Goal: Information Seeking & Learning: Learn about a topic

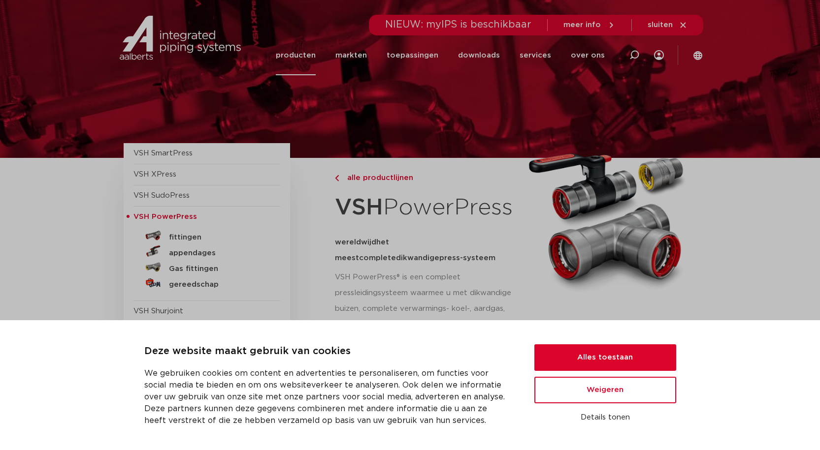
click at [608, 359] on button "Alles toestaan" at bounding box center [605, 358] width 142 height 27
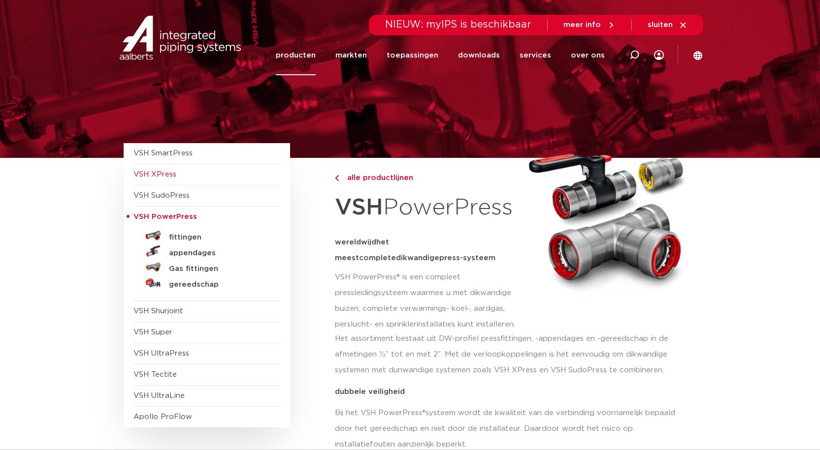
click at [169, 176] on span "VSH XPress" at bounding box center [154, 174] width 43 height 7
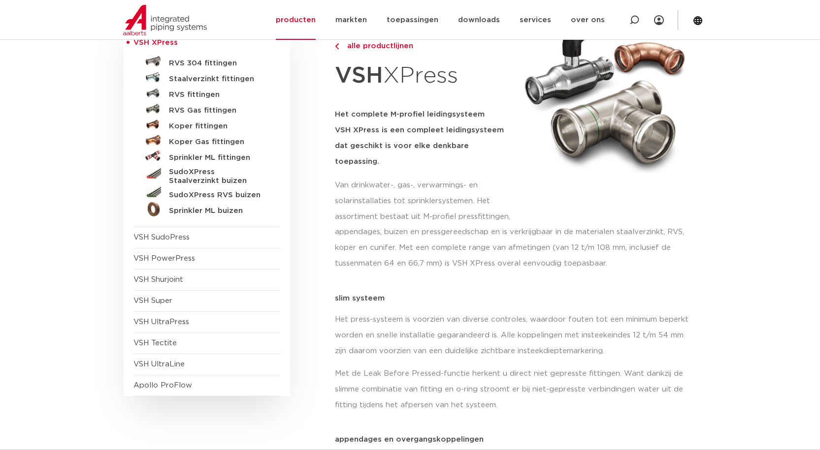
scroll to position [148, 0]
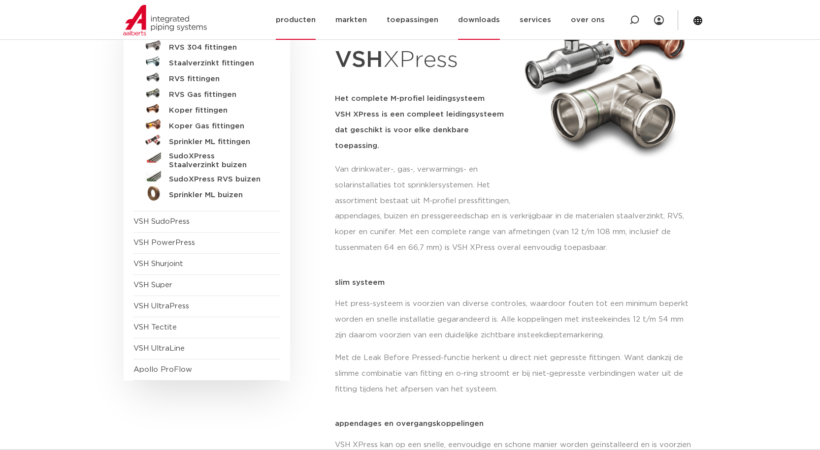
click at [487, 19] on link "downloads" at bounding box center [479, 20] width 42 height 40
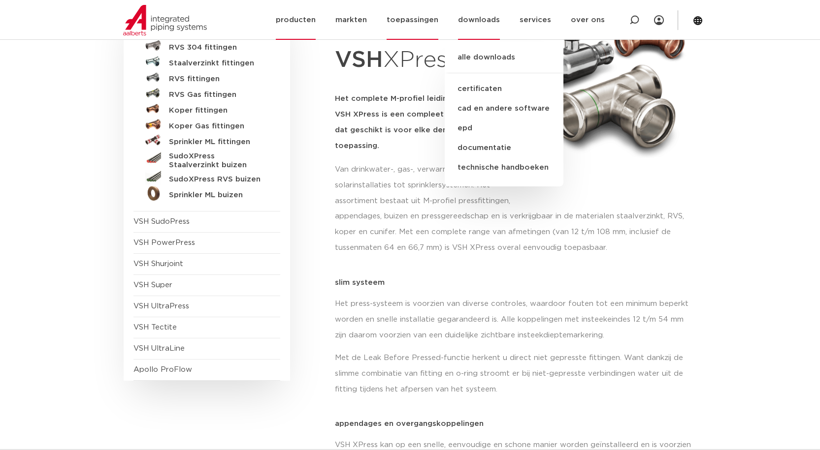
click at [428, 24] on link "toepassingen" at bounding box center [412, 20] width 52 height 40
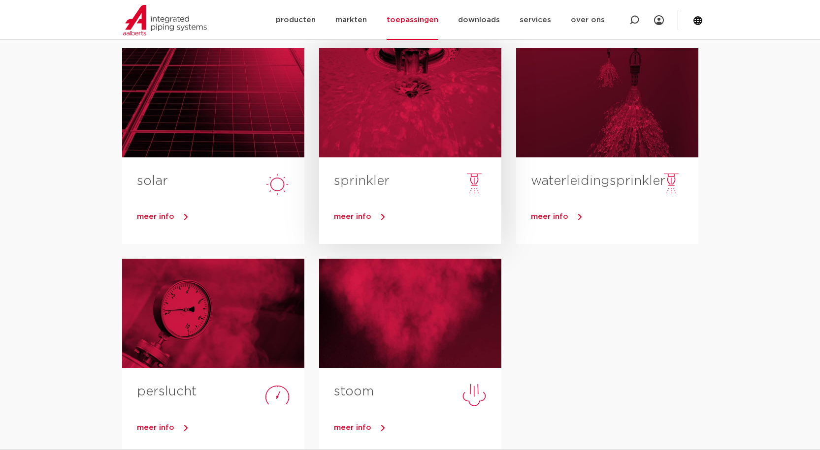
scroll to position [345, 0]
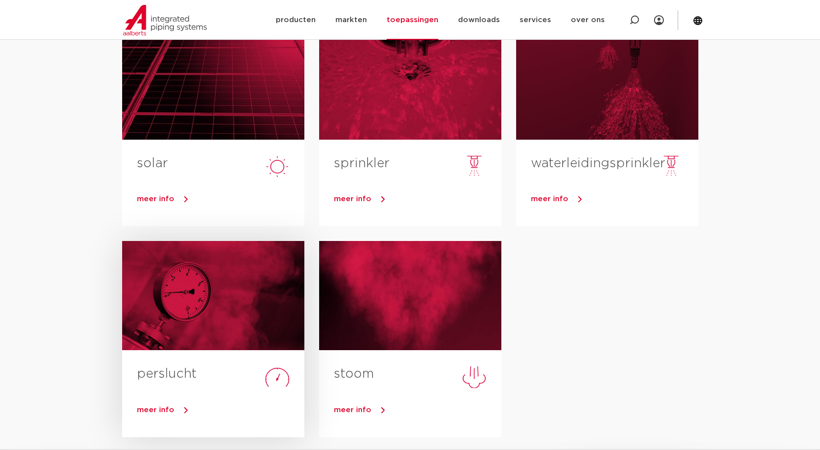
click at [161, 412] on span "meer info" at bounding box center [155, 410] width 37 height 7
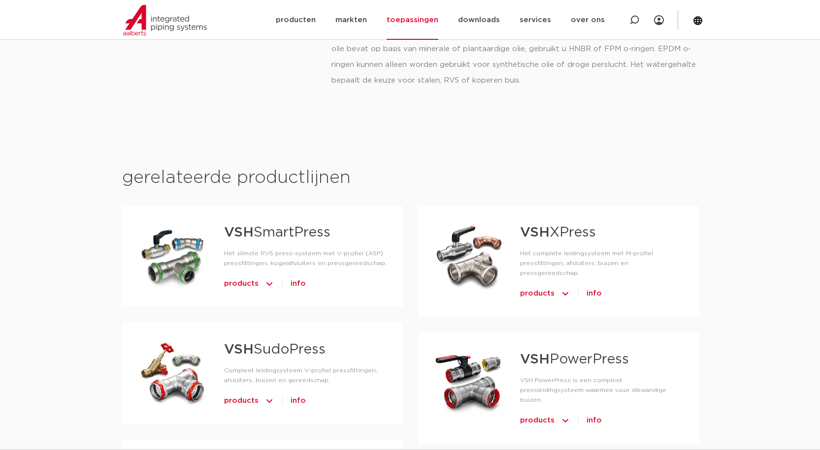
scroll to position [394, 0]
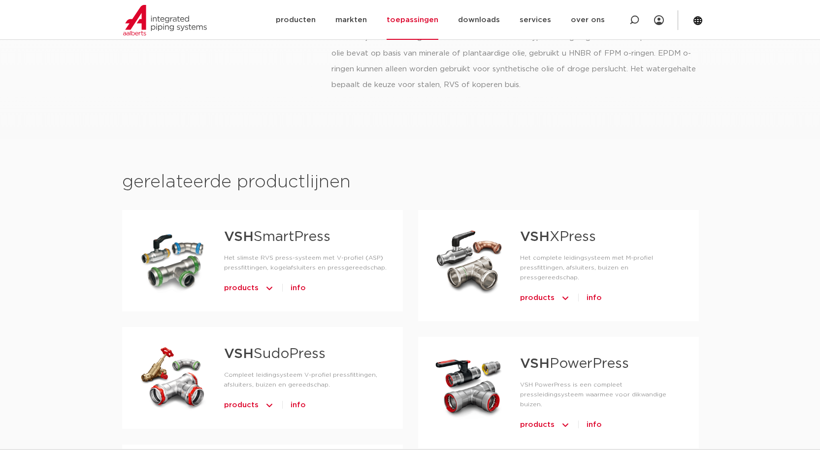
click at [541, 290] on span "products" at bounding box center [537, 298] width 34 height 16
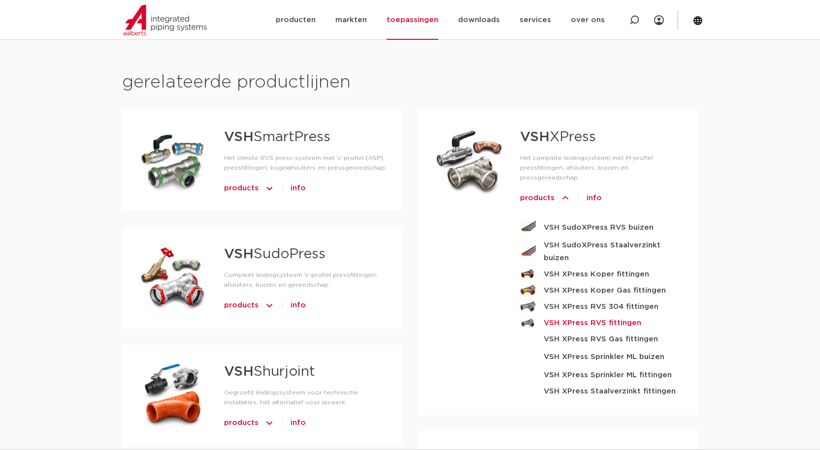
scroll to position [542, 0]
